Goal: Information Seeking & Learning: Learn about a topic

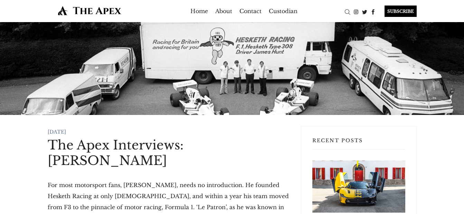
drag, startPoint x: 256, startPoint y: 92, endPoint x: 429, endPoint y: 144, distance: 180.4
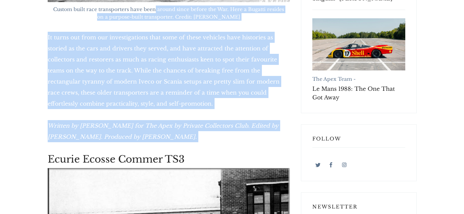
scroll to position [366, 0]
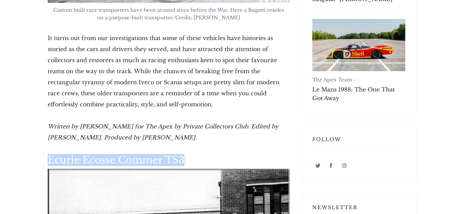
drag, startPoint x: 49, startPoint y: 7, endPoint x: 197, endPoint y: 159, distance: 212.2
click at [197, 159] on h2 "Ecurie Ecosse Commer TS3" at bounding box center [169, 160] width 242 height 12
drag, startPoint x: 197, startPoint y: 159, endPoint x: 173, endPoint y: 159, distance: 23.9
copy h2 "Ecurie Ecosse Commer TS3"
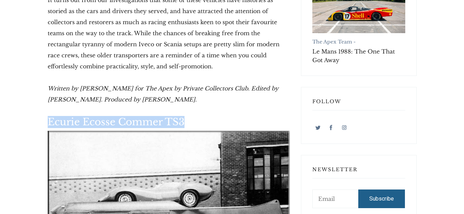
scroll to position [470, 0]
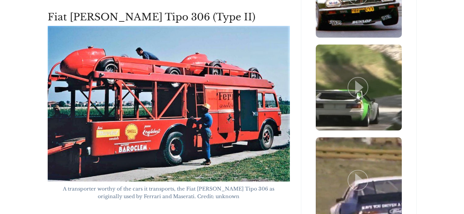
scroll to position [1749, 0]
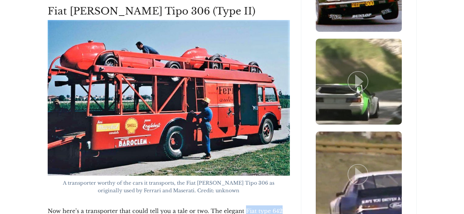
drag, startPoint x: 244, startPoint y: 182, endPoint x: 282, endPoint y: 185, distance: 38.1
drag, startPoint x: 282, startPoint y: 185, endPoint x: 273, endPoint y: 182, distance: 8.9
copy p "Fiat type 642"
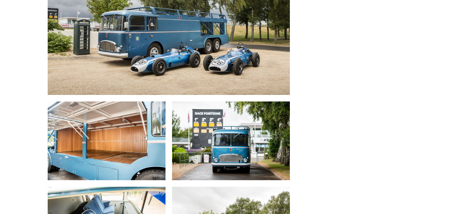
scroll to position [2682, 0]
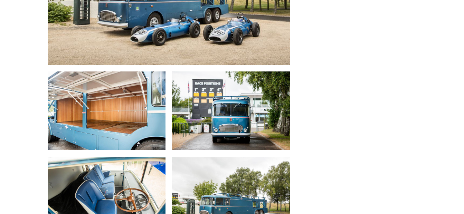
click at [232, 162] on img at bounding box center [231, 196] width 118 height 78
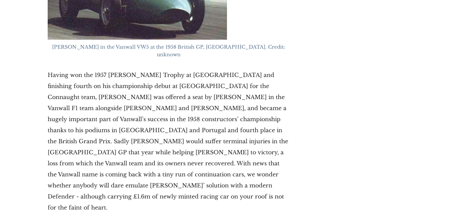
scroll to position [5546, 0]
